Goal: Find specific page/section: Find specific page/section

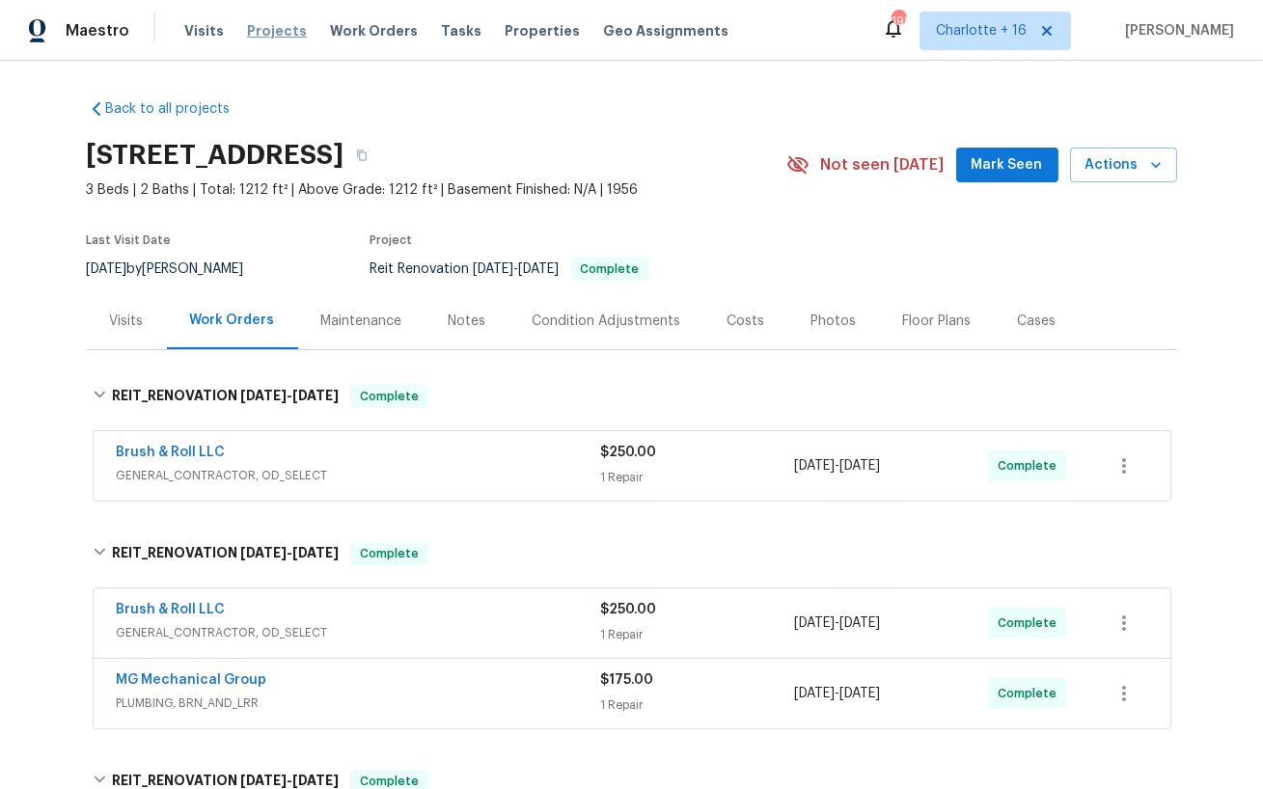
click at [278, 23] on span "Projects" at bounding box center [277, 30] width 60 height 19
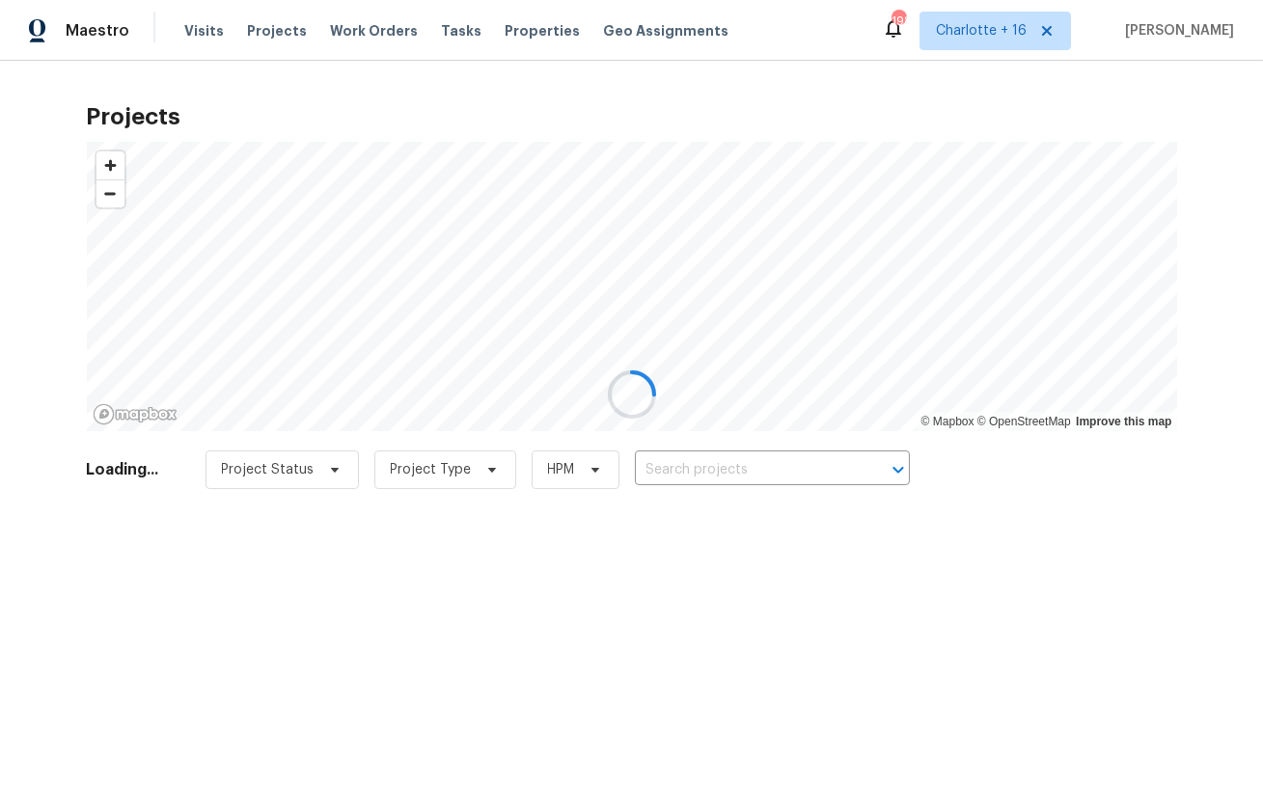
click at [722, 467] on div at bounding box center [631, 394] width 1263 height 789
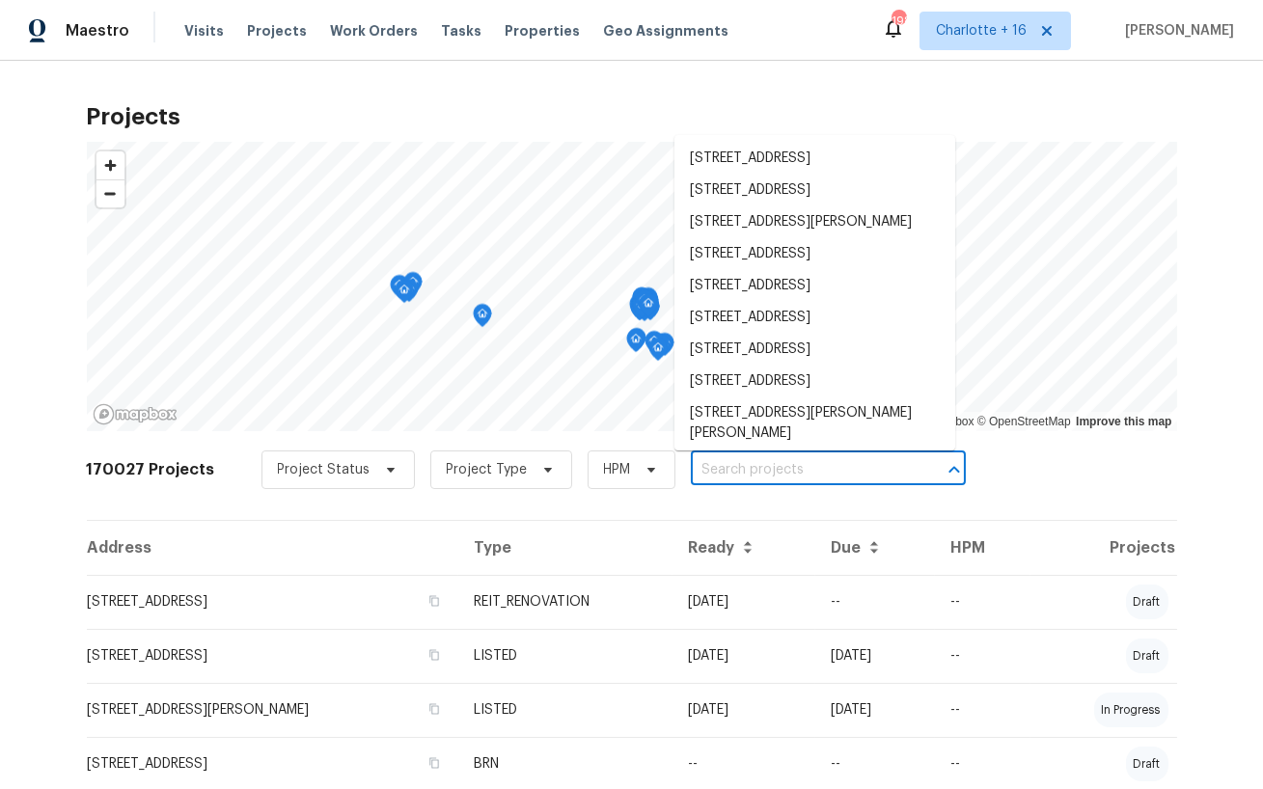
click at [709, 473] on input "text" at bounding box center [801, 470] width 221 height 30
paste input "[STREET_ADDRESS]"
type input "[STREET_ADDRESS]"
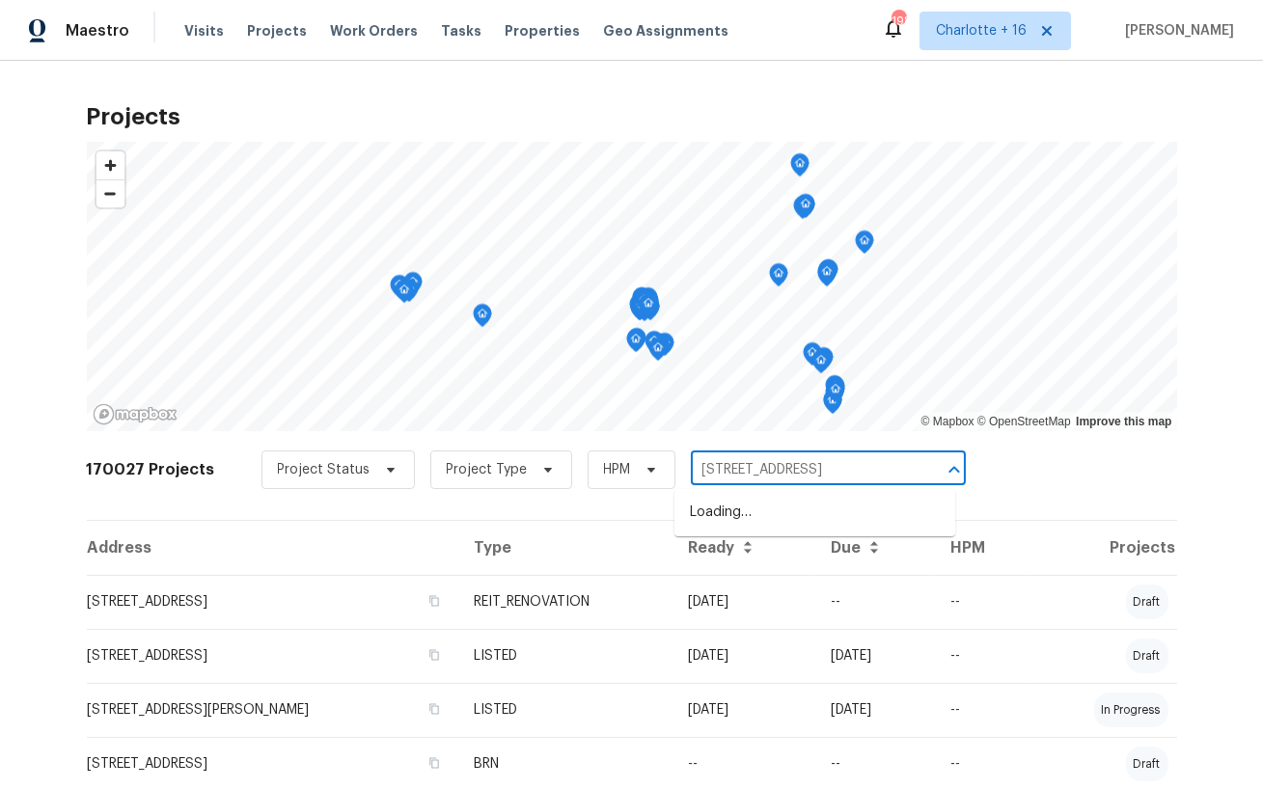
scroll to position [0, 21]
click at [707, 505] on li "[STREET_ADDRESS]" at bounding box center [814, 513] width 281 height 32
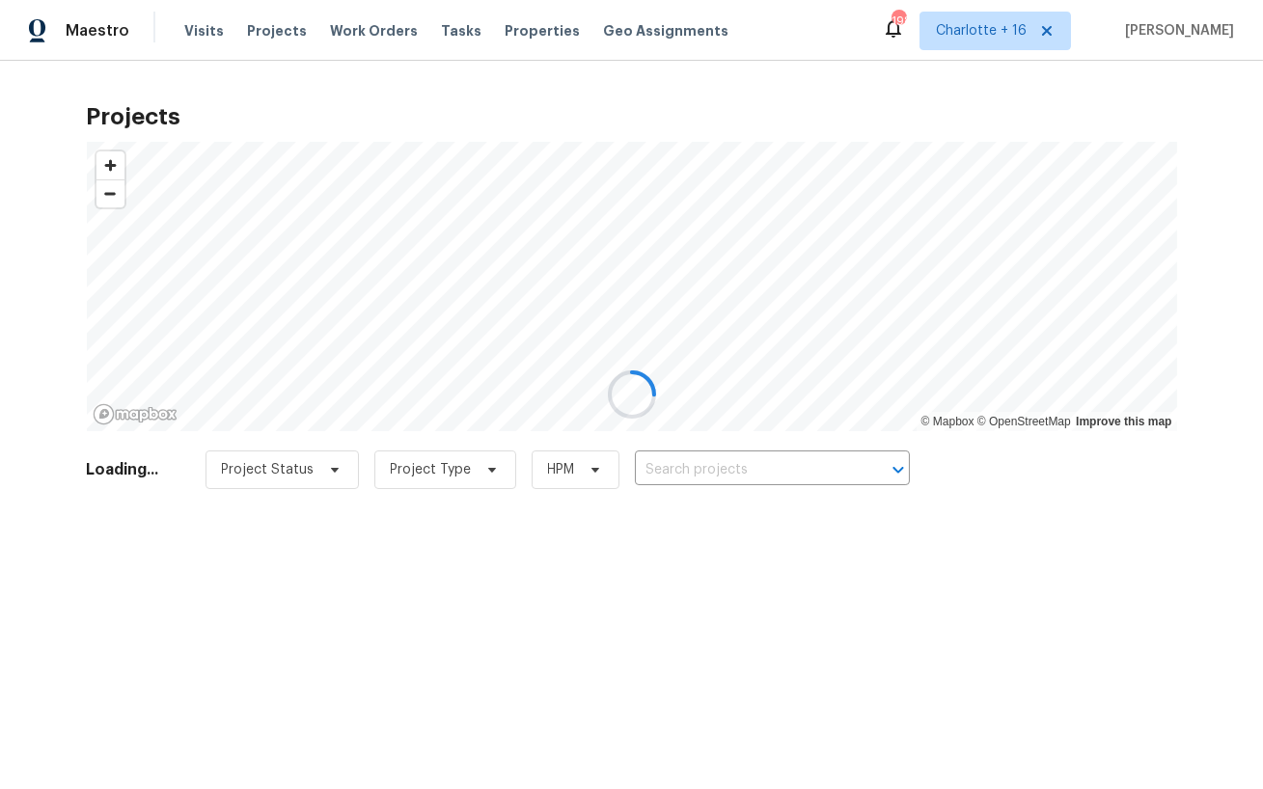
type input "[STREET_ADDRESS]"
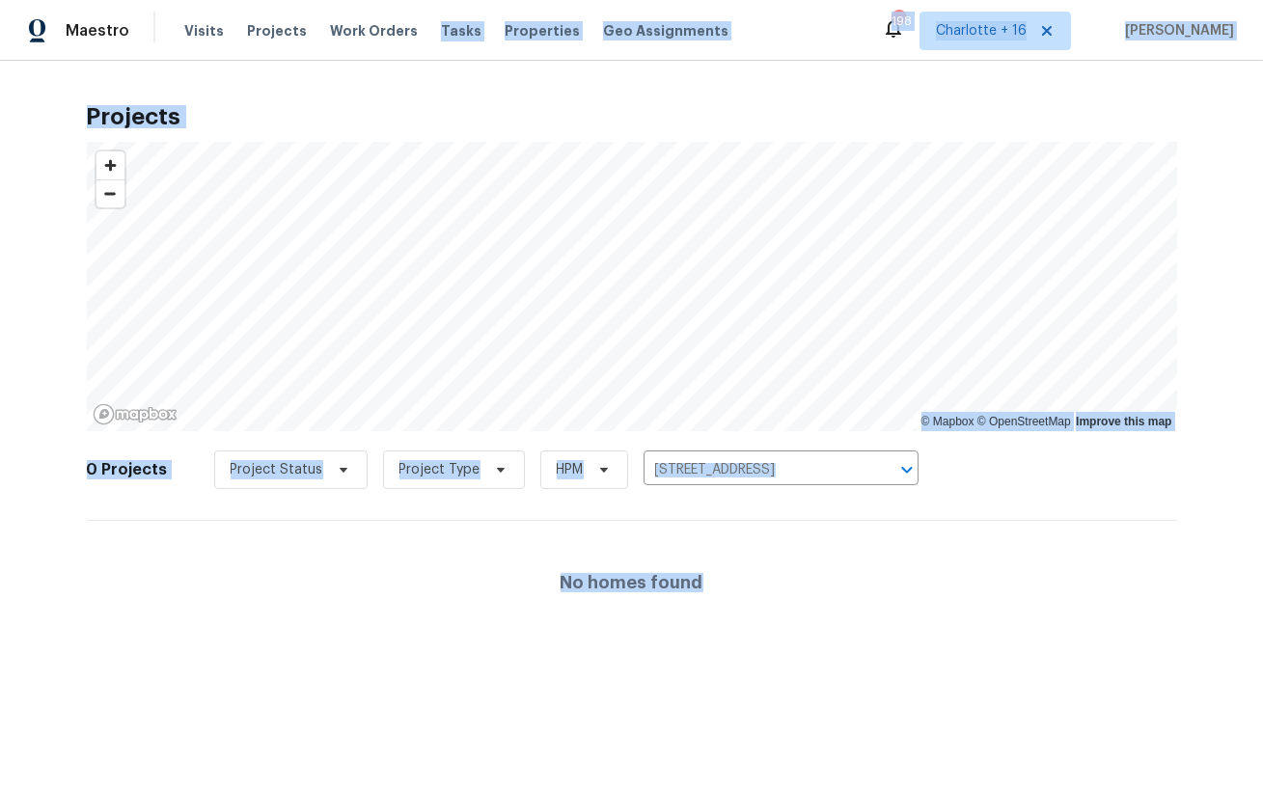
drag, startPoint x: 443, startPoint y: 20, endPoint x: 443, endPoint y: 694, distance: 673.4
click at [443, 21] on div "Tasks" at bounding box center [461, 31] width 41 height 20
